Goal: Task Accomplishment & Management: Complete application form

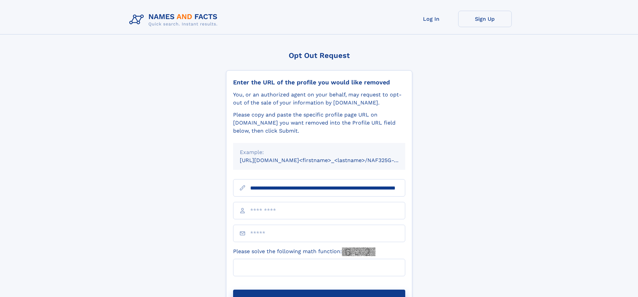
scroll to position [0, 71]
type input "**********"
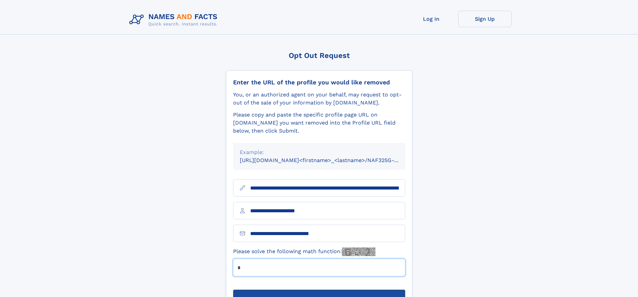
type input "*"
click at [319, 290] on button "Submit Opt Out Request" at bounding box center [319, 300] width 172 height 21
